Goal: Task Accomplishment & Management: Complete application form

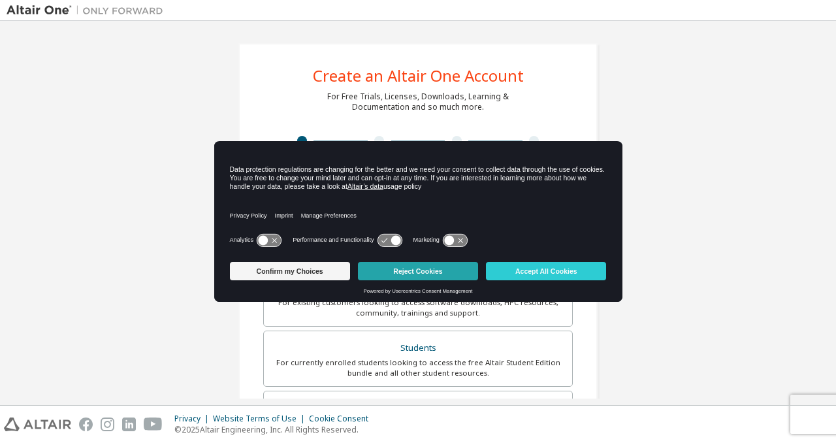
click at [401, 276] on button "Reject Cookies" at bounding box center [418, 271] width 120 height 18
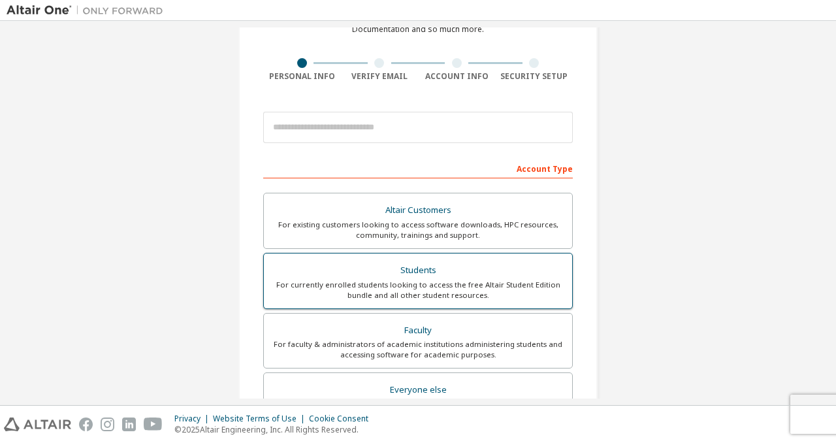
scroll to position [78, 0]
click at [438, 257] on label "Students For currently enrolled students looking to access the free Altair Stud…" at bounding box center [418, 280] width 310 height 56
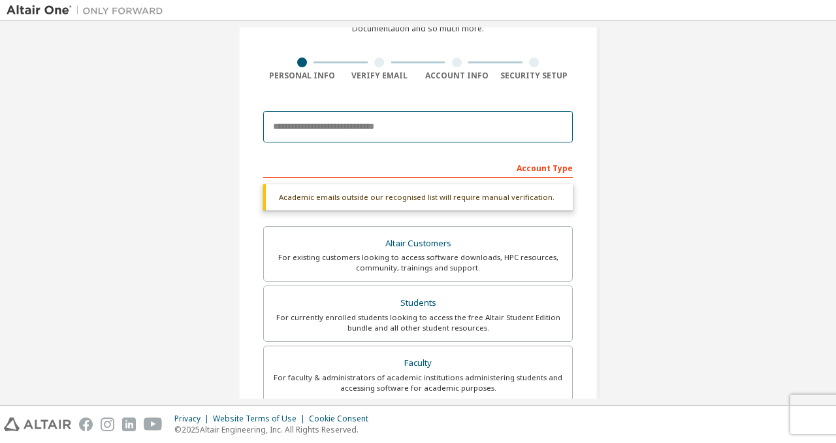
click at [439, 123] on input "email" at bounding box center [418, 126] width 310 height 31
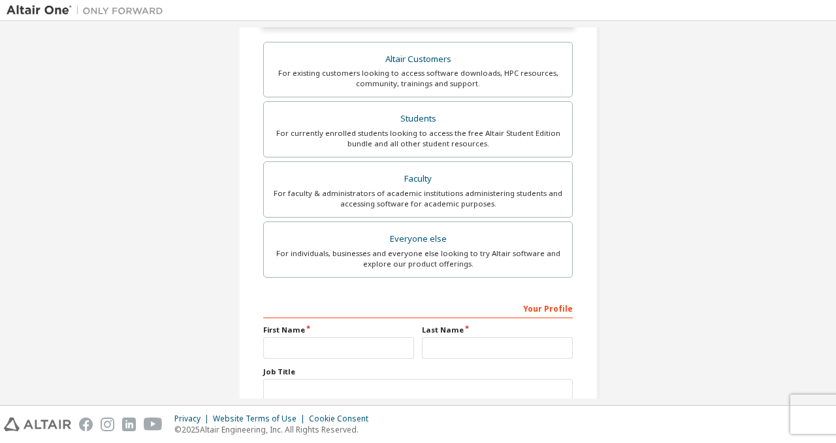
scroll to position [352, 0]
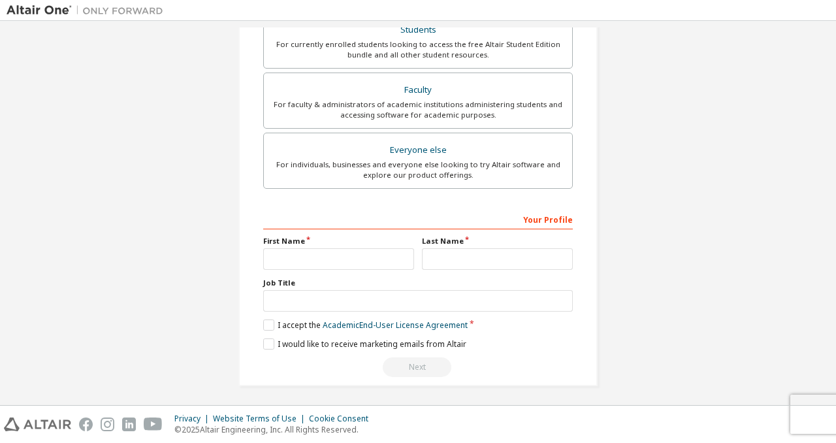
type input "**********"
click at [382, 256] on input "text" at bounding box center [338, 259] width 151 height 22
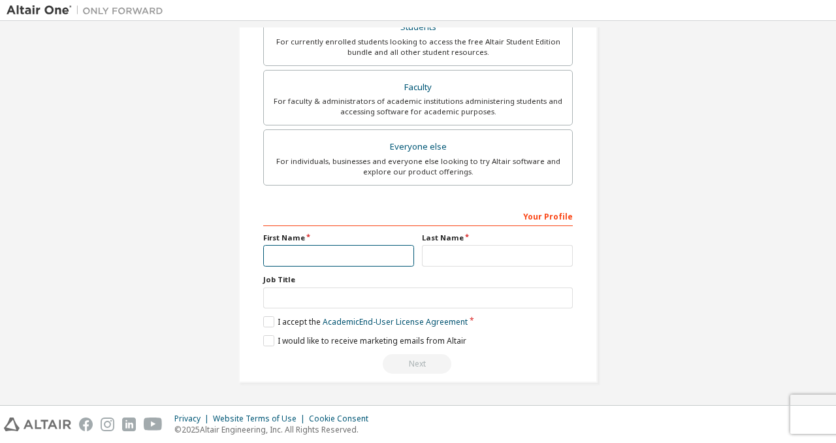
scroll to position [318, 0]
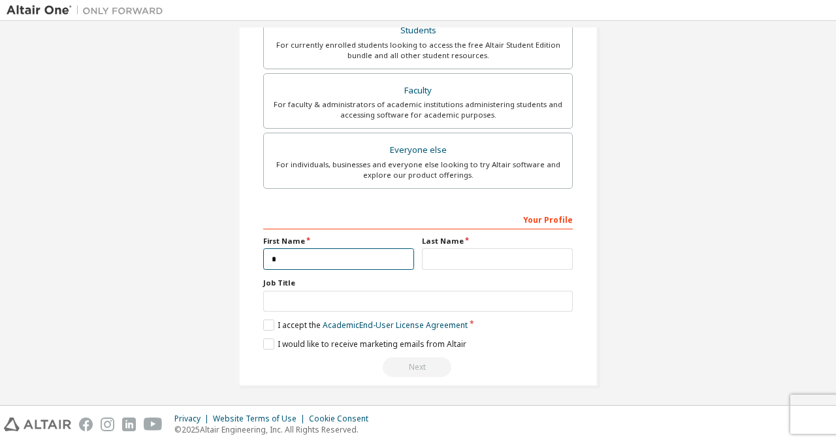
click at [382, 256] on input "*" at bounding box center [338, 259] width 151 height 22
type input "*****"
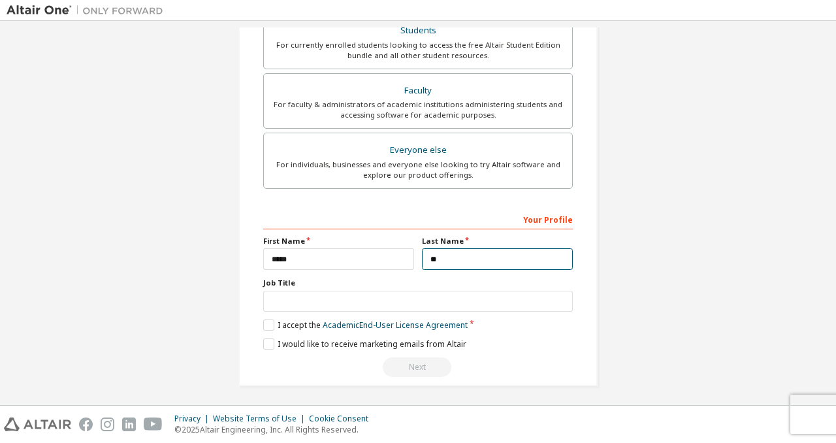
type input "*"
type input "******"
click at [265, 319] on label "I accept the Academic End-User License Agreement" at bounding box center [365, 324] width 205 height 11
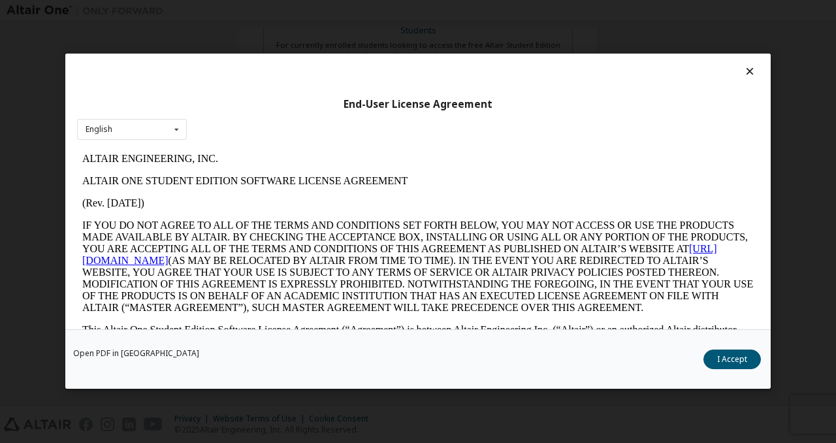
scroll to position [0, 0]
click at [740, 353] on button "I Accept" at bounding box center [732, 360] width 57 height 20
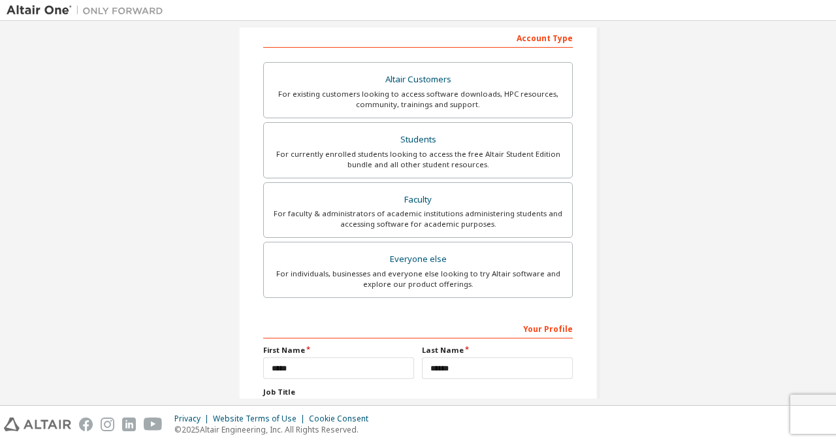
scroll to position [318, 0]
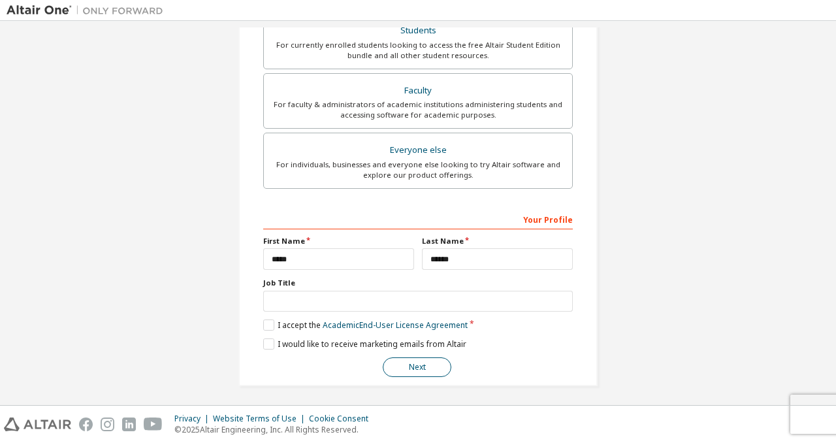
click at [405, 367] on button "Next" at bounding box center [417, 367] width 69 height 20
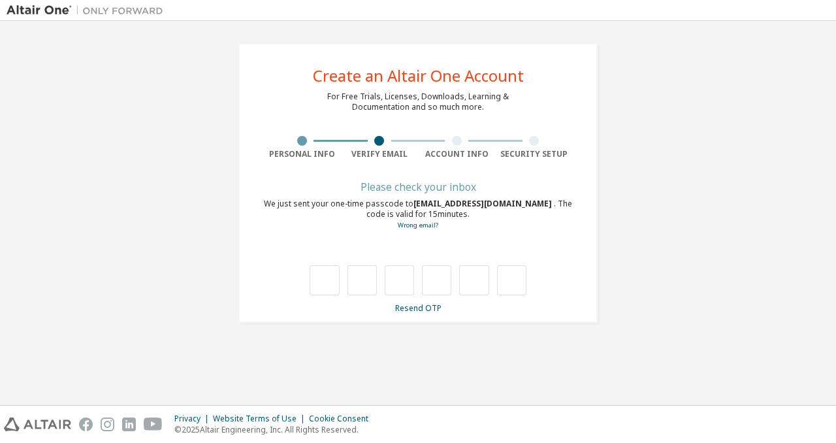
scroll to position [0, 0]
click at [742, 235] on div "**********" at bounding box center [418, 182] width 823 height 311
click at [325, 279] on input "text" at bounding box center [324, 280] width 29 height 30
type input "*"
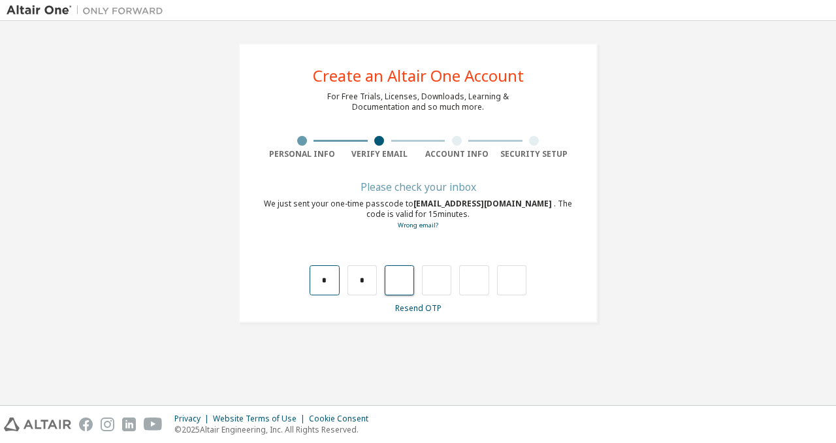
type input "*"
click at [318, 288] on input "text" at bounding box center [324, 280] width 29 height 30
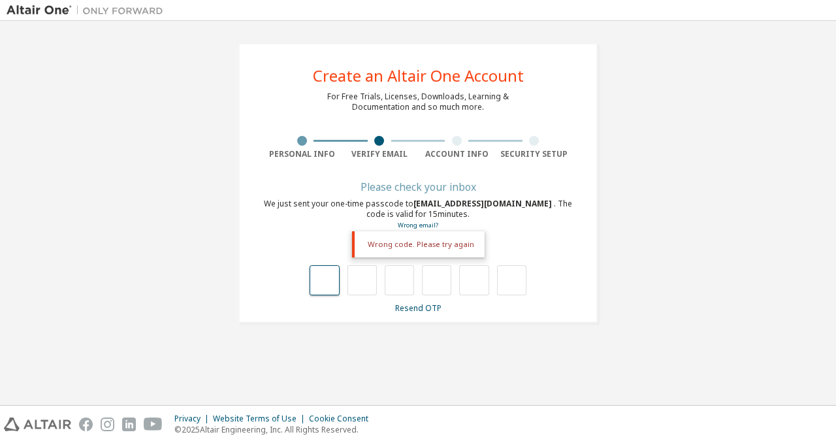
type input "*"
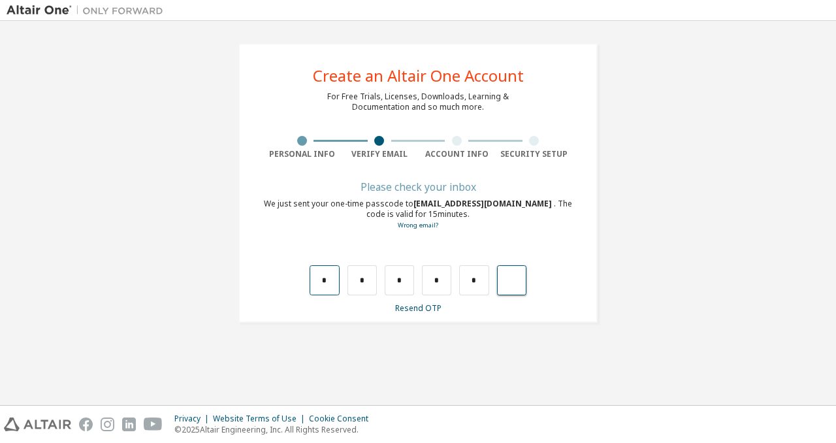
type input "*"
